Goal: Navigation & Orientation: Find specific page/section

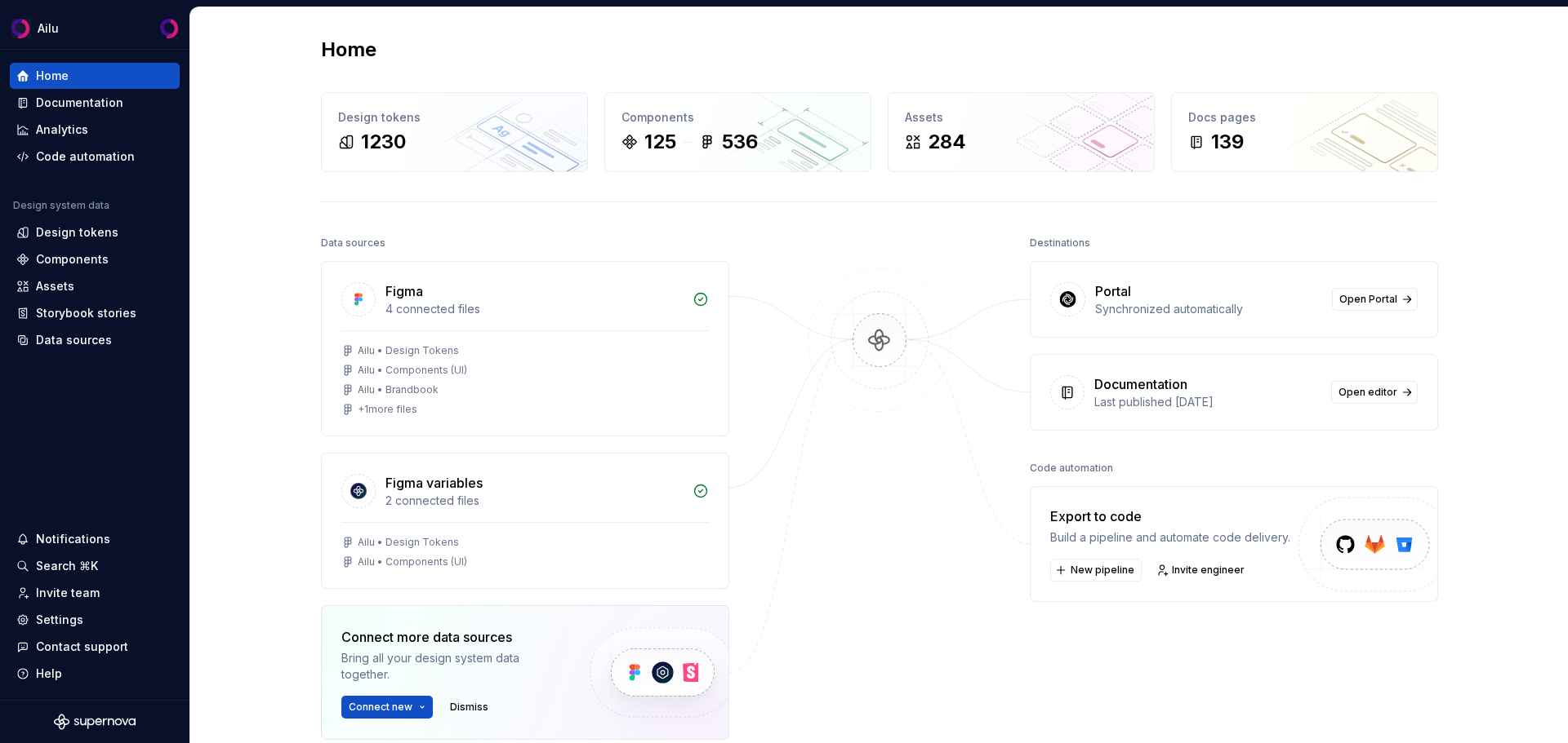
scroll to position [313, 0]
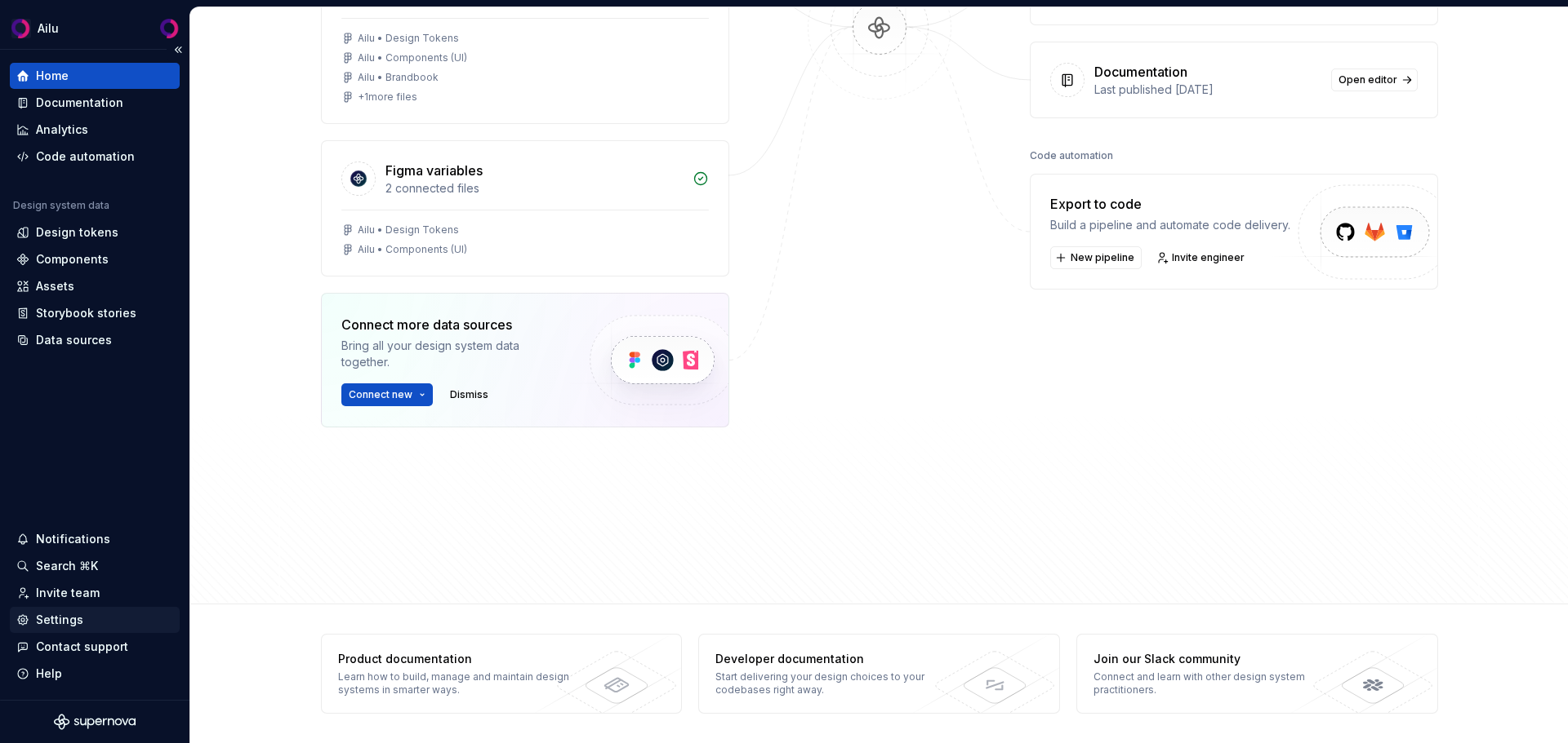
click at [104, 612] on div "Settings" at bounding box center [94, 620] width 157 height 16
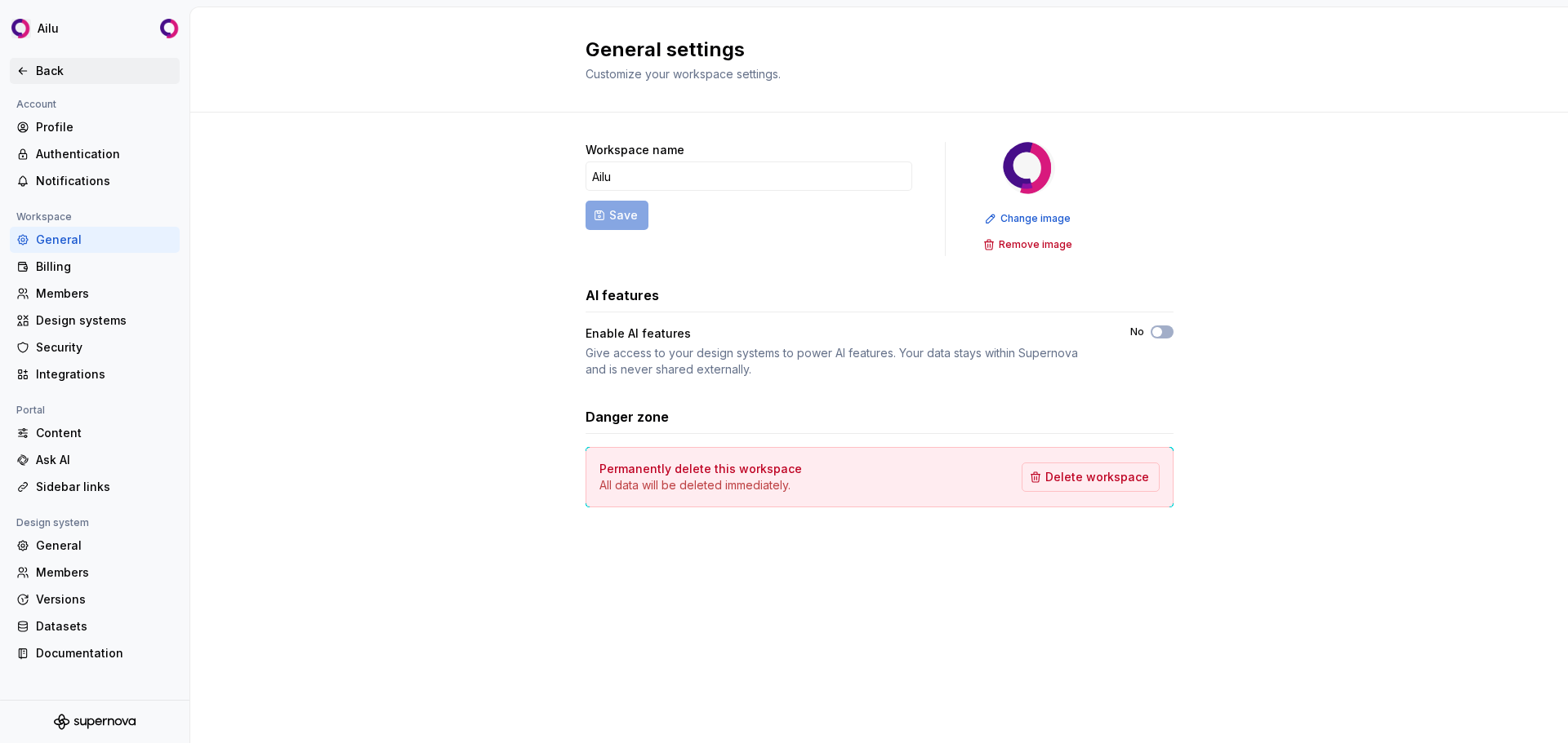
click at [38, 76] on div "Back" at bounding box center [104, 71] width 137 height 16
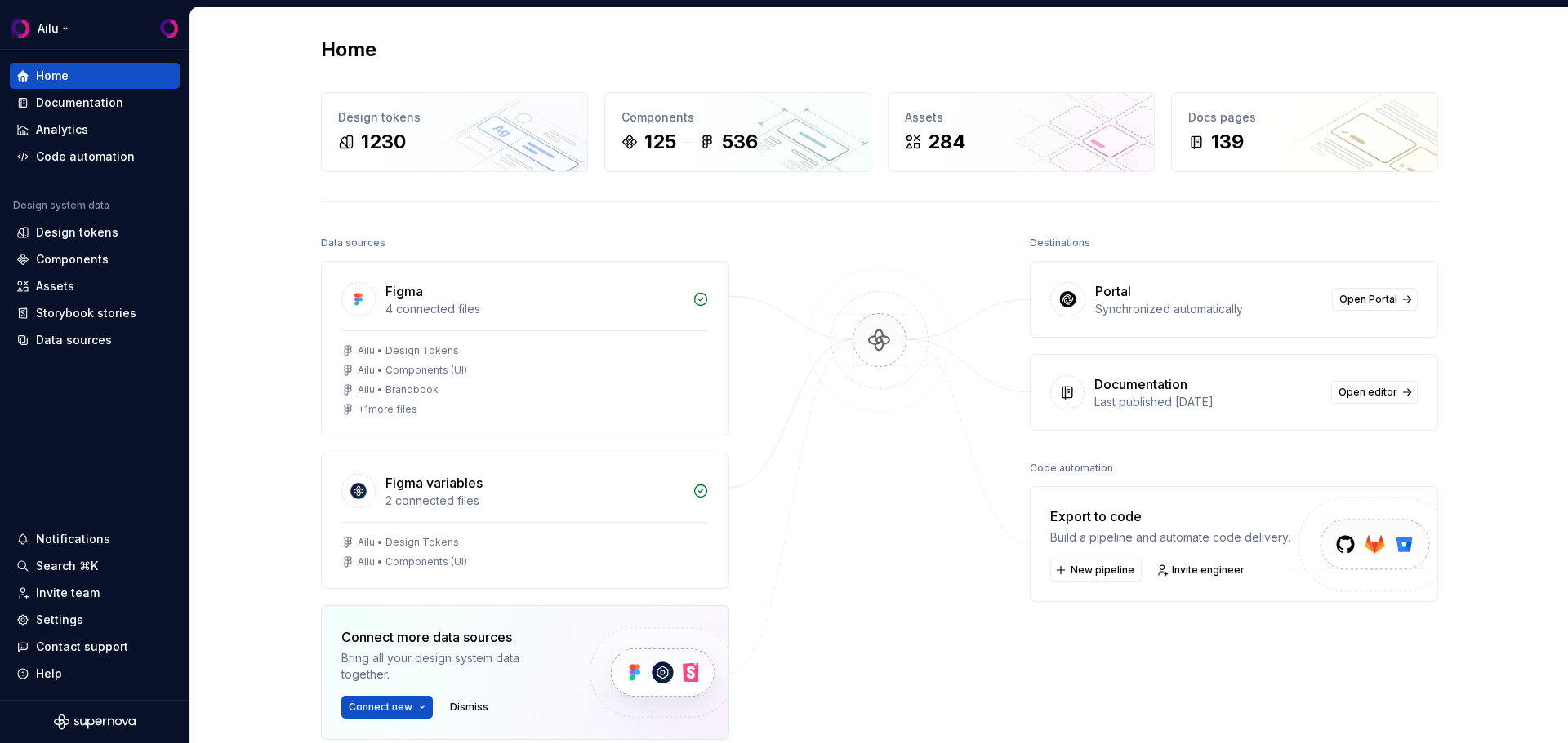
click at [38, 20] on html "Ailu Home Documentation Analytics Code automation Design system data Design tok…" at bounding box center [784, 372] width 1568 height 743
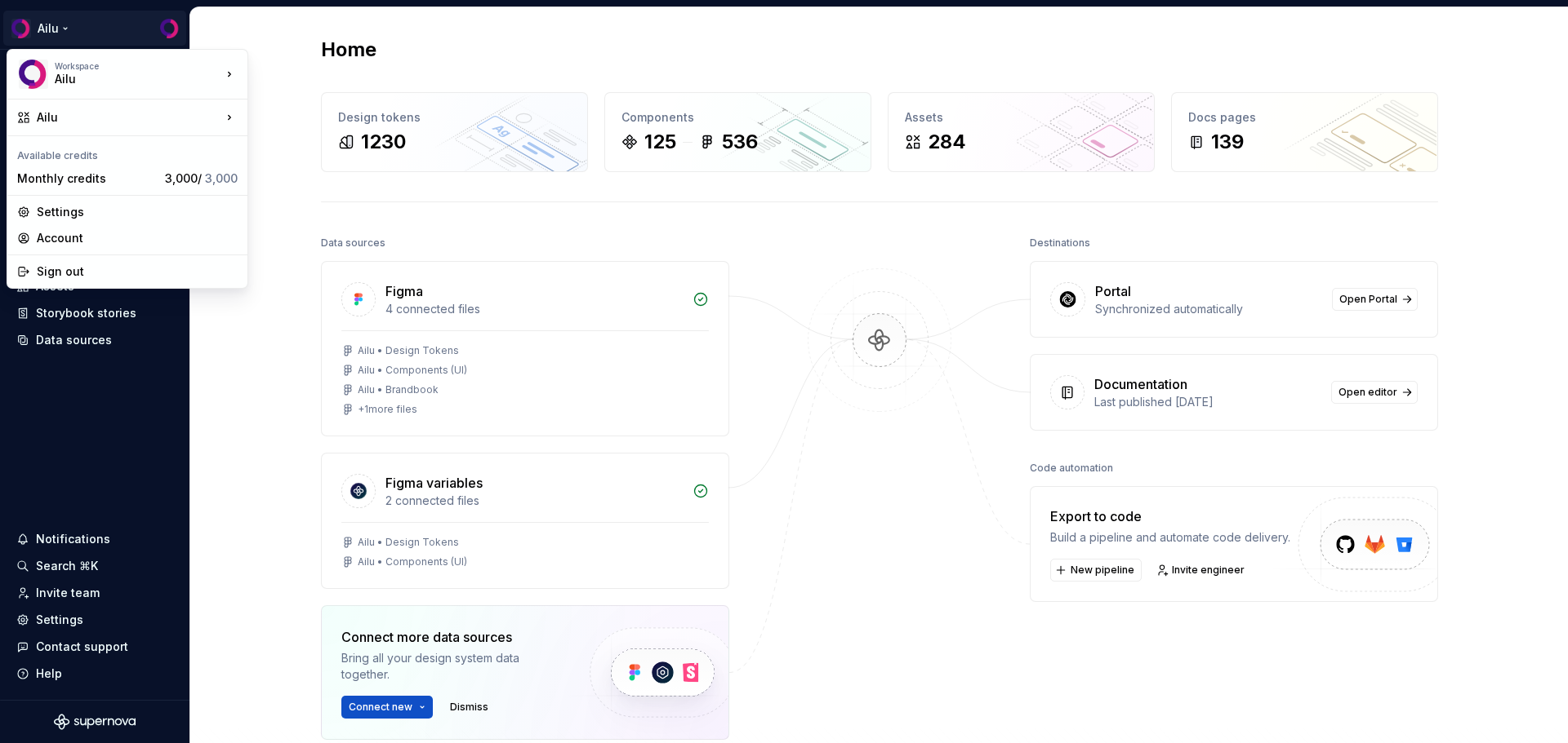
click at [67, 30] on html "Ailu Home Documentation Analytics Code automation Design system data Design tok…" at bounding box center [784, 372] width 1568 height 743
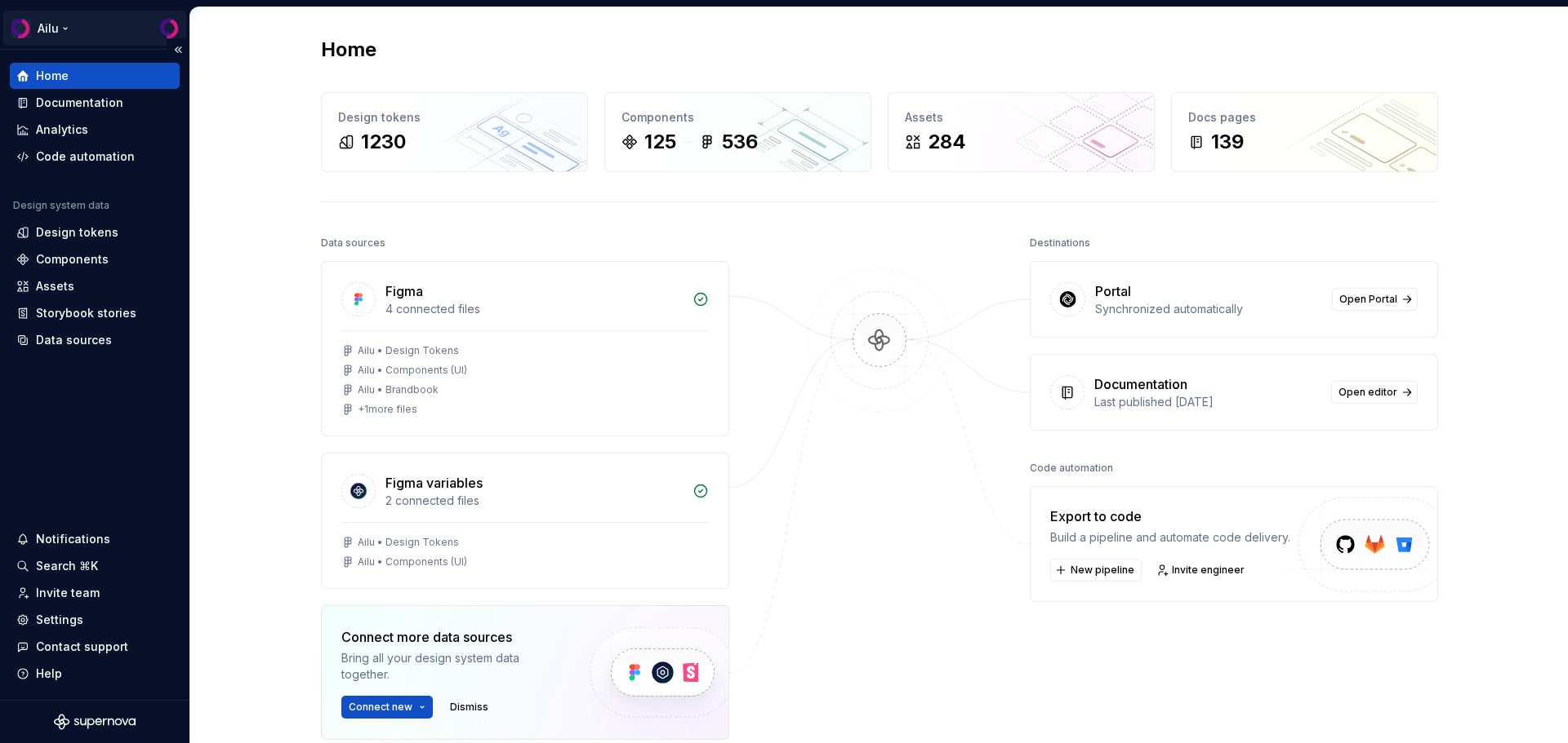
click at [59, 27] on html "Ailu Home Documentation Analytics Code automation Design system data Design tok…" at bounding box center [784, 372] width 1568 height 743
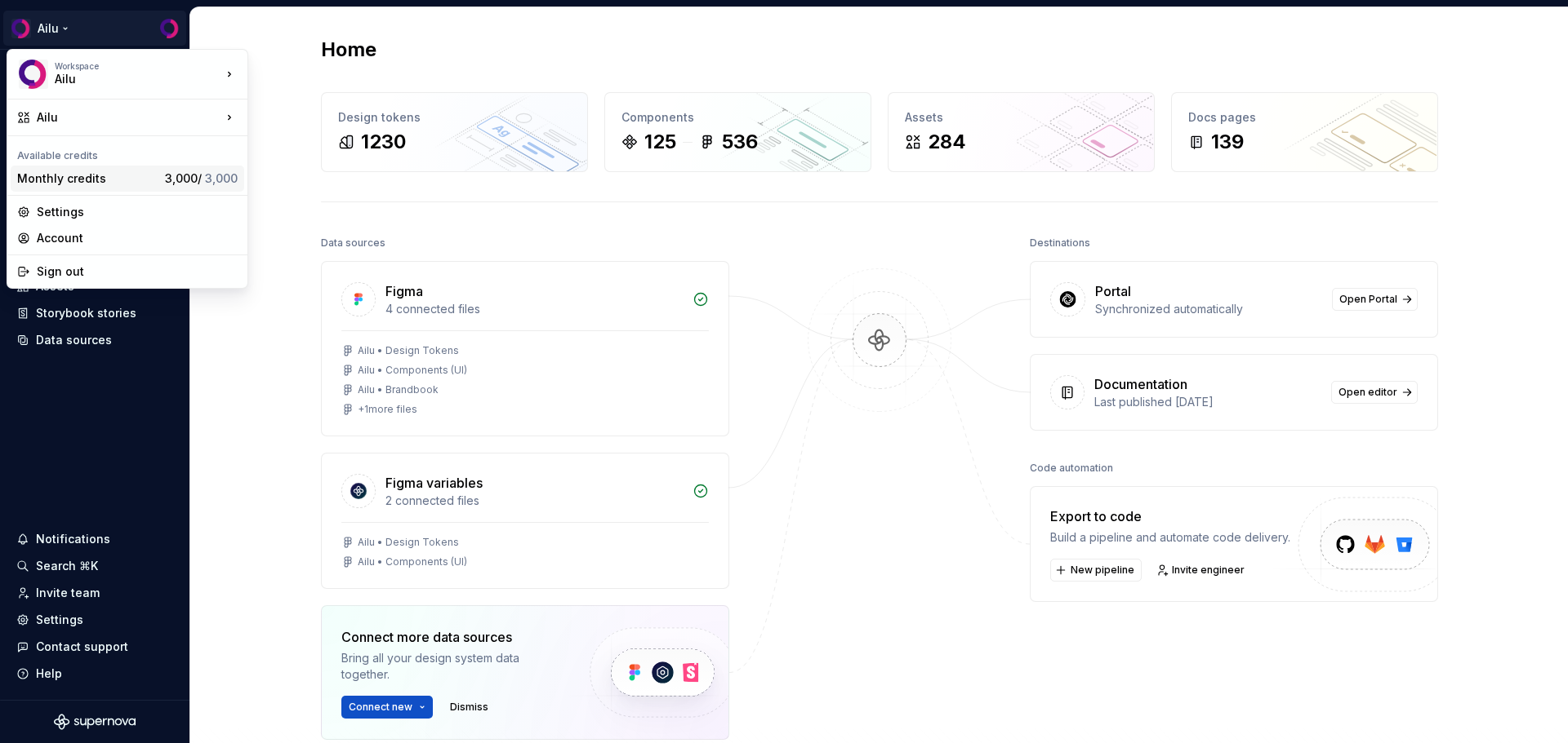
click at [83, 180] on div "Monthly credits" at bounding box center [87, 178] width 141 height 16
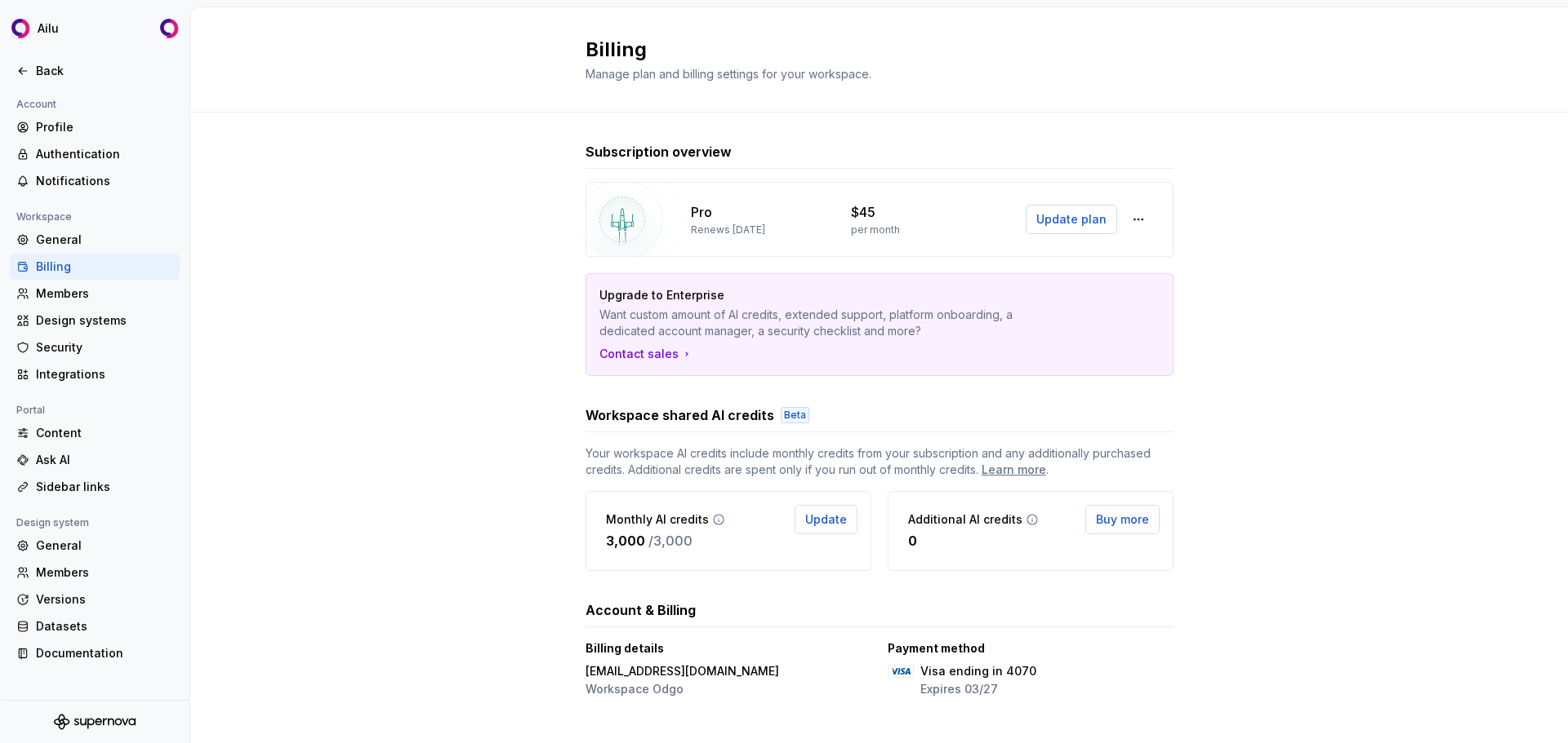
scroll to position [20, 0]
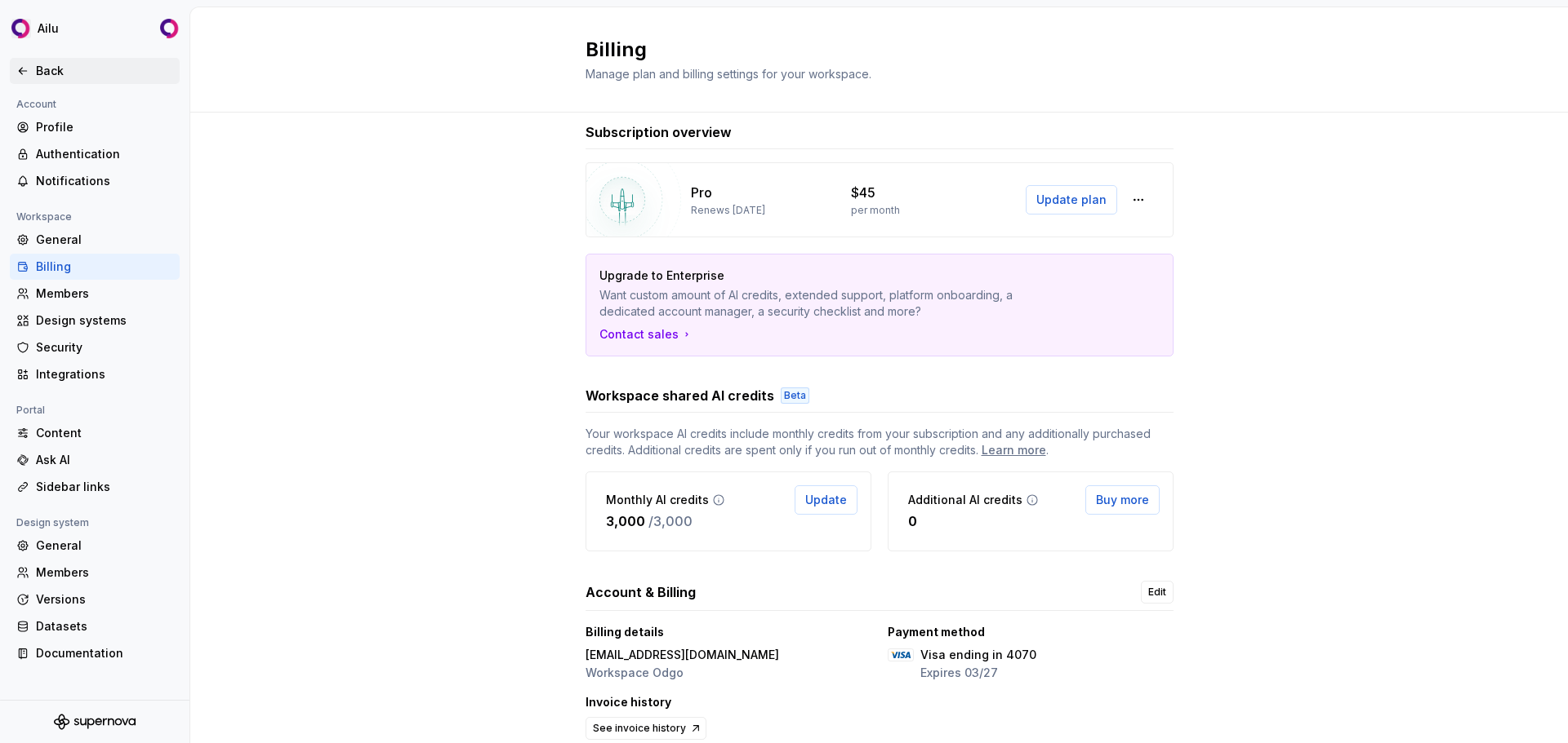
click at [50, 67] on div "Back" at bounding box center [104, 71] width 137 height 16
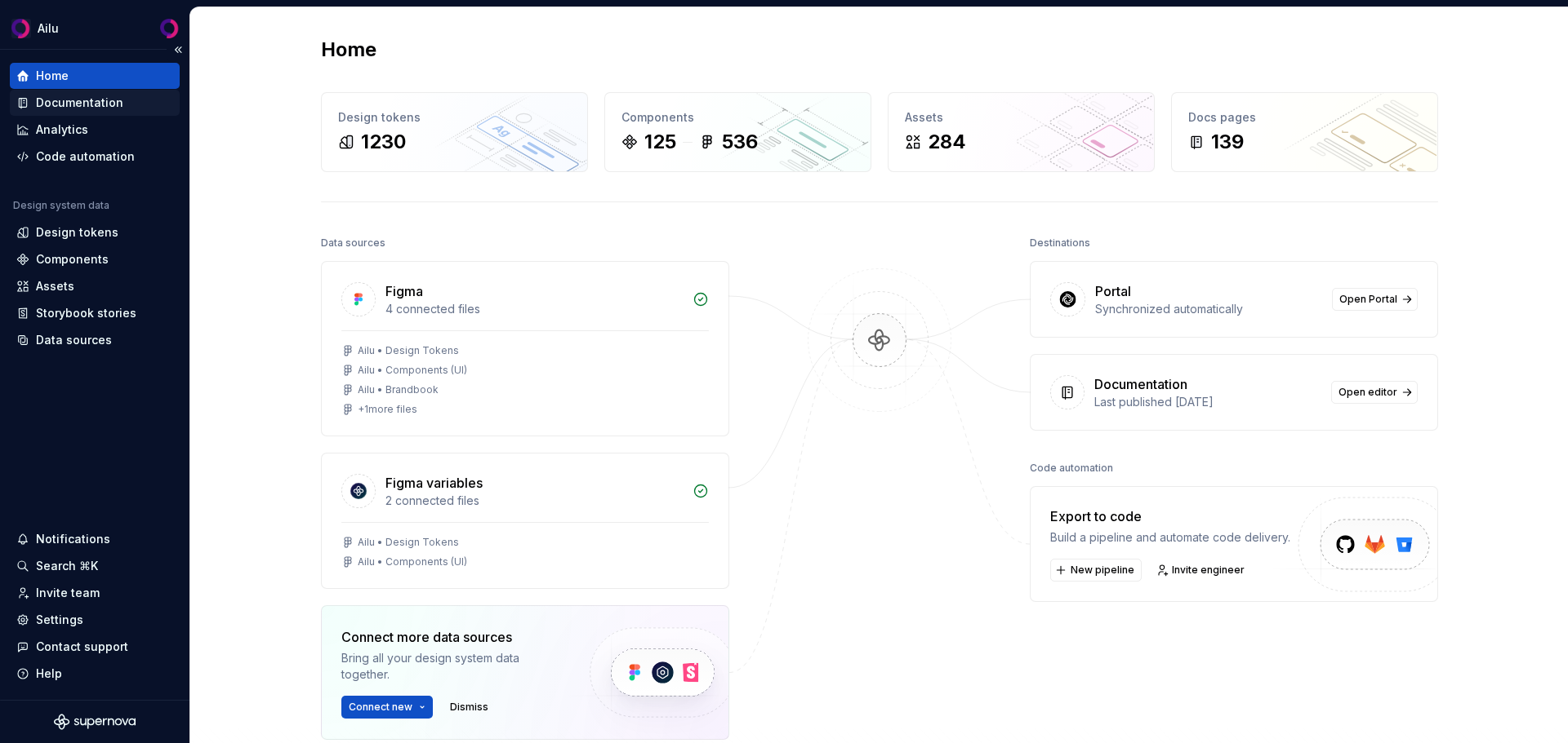
click at [97, 106] on div "Documentation" at bounding box center [79, 102] width 87 height 16
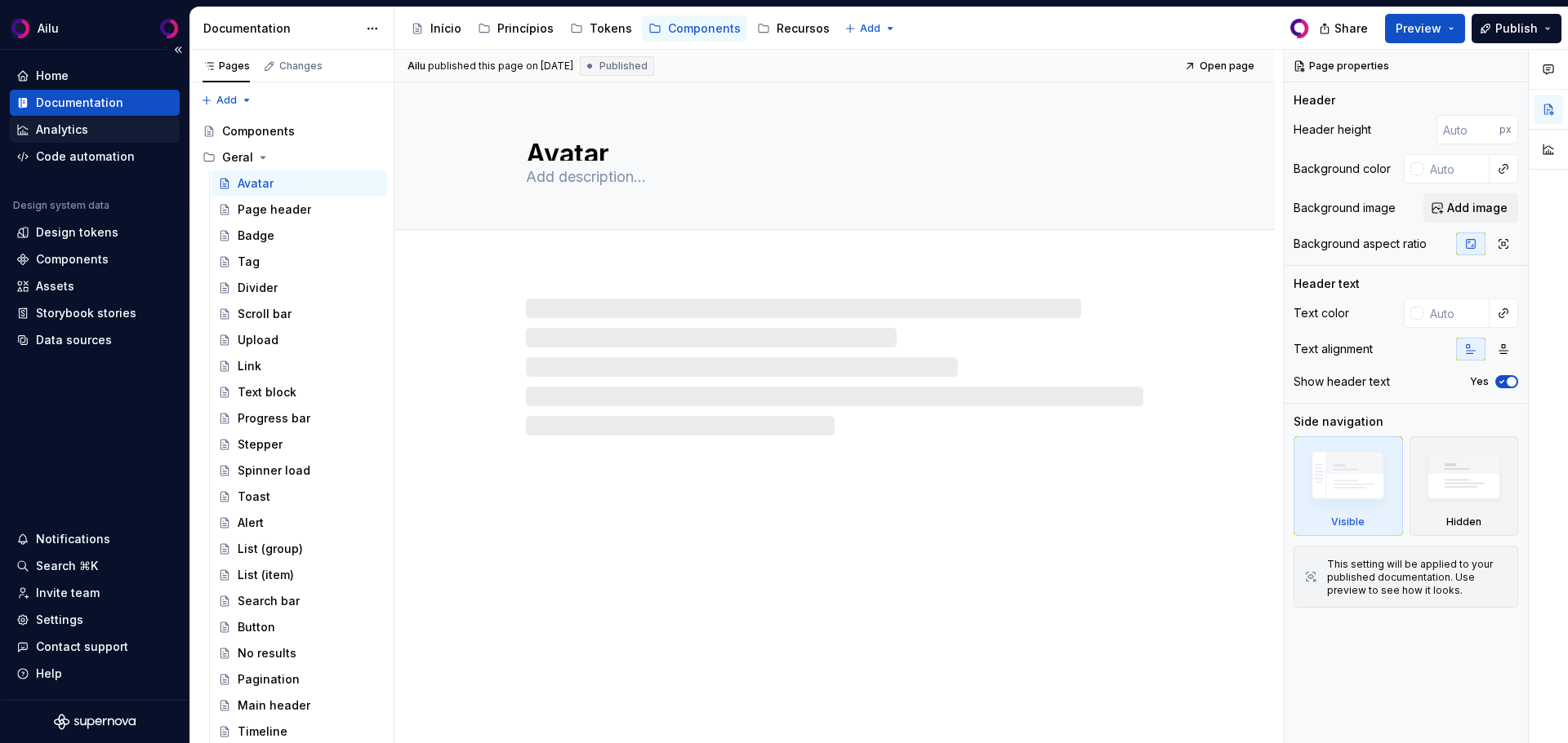
type textarea "*"
click at [86, 127] on div "Analytics" at bounding box center [62, 129] width 53 height 16
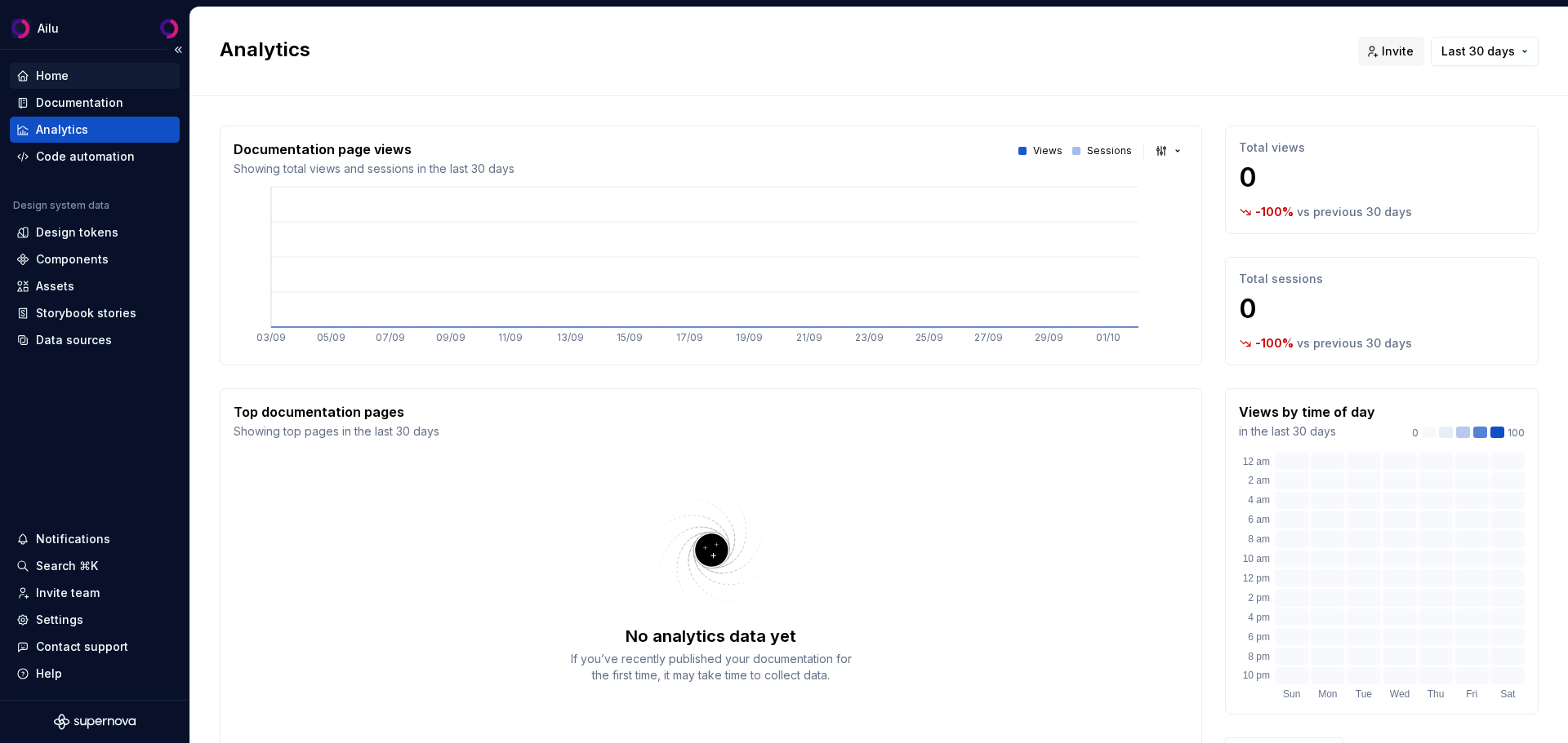
click at [109, 81] on div "Home" at bounding box center [94, 76] width 157 height 16
